Goal: Browse casually

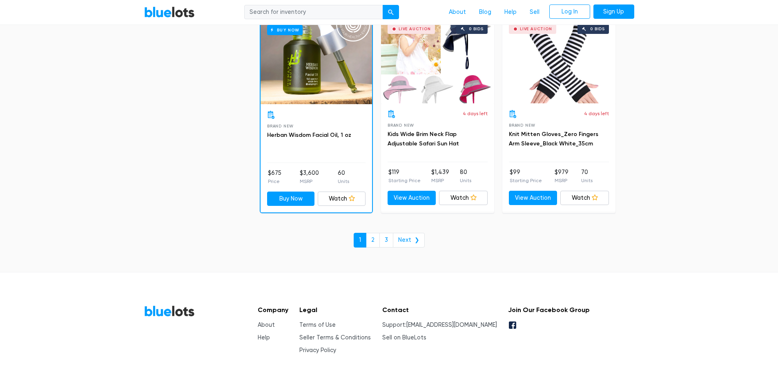
scroll to position [3513, 0]
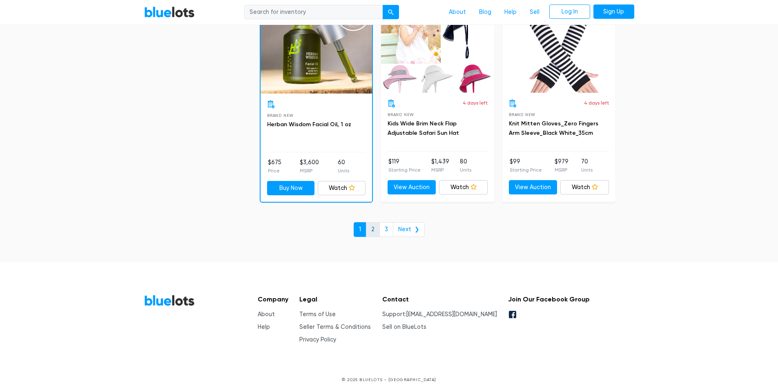
click at [374, 226] on link "2" at bounding box center [373, 229] width 14 height 15
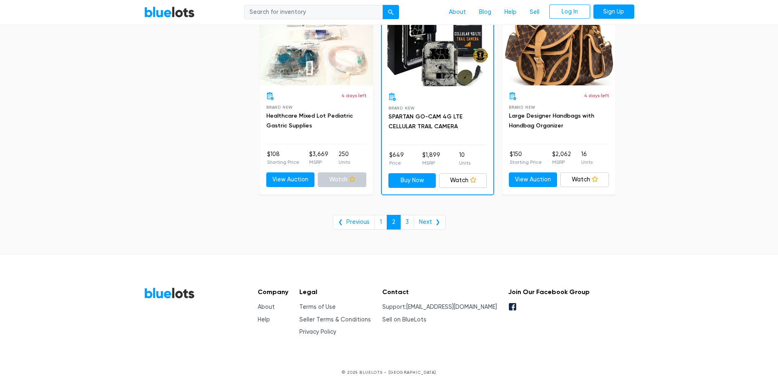
scroll to position [3328, 0]
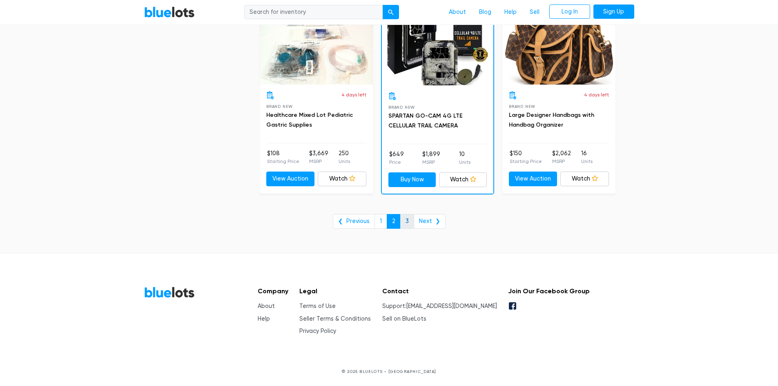
click at [404, 220] on link "3" at bounding box center [407, 221] width 14 height 15
